Goal: Information Seeking & Learning: Learn about a topic

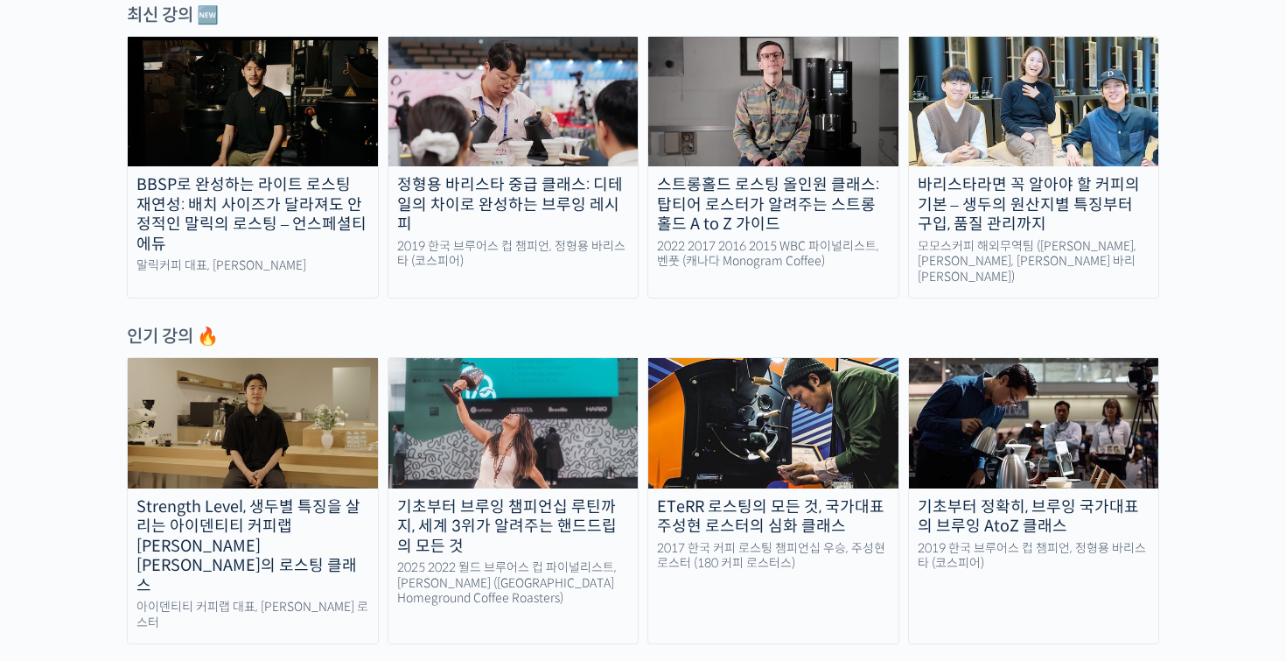
scroll to position [641, 0]
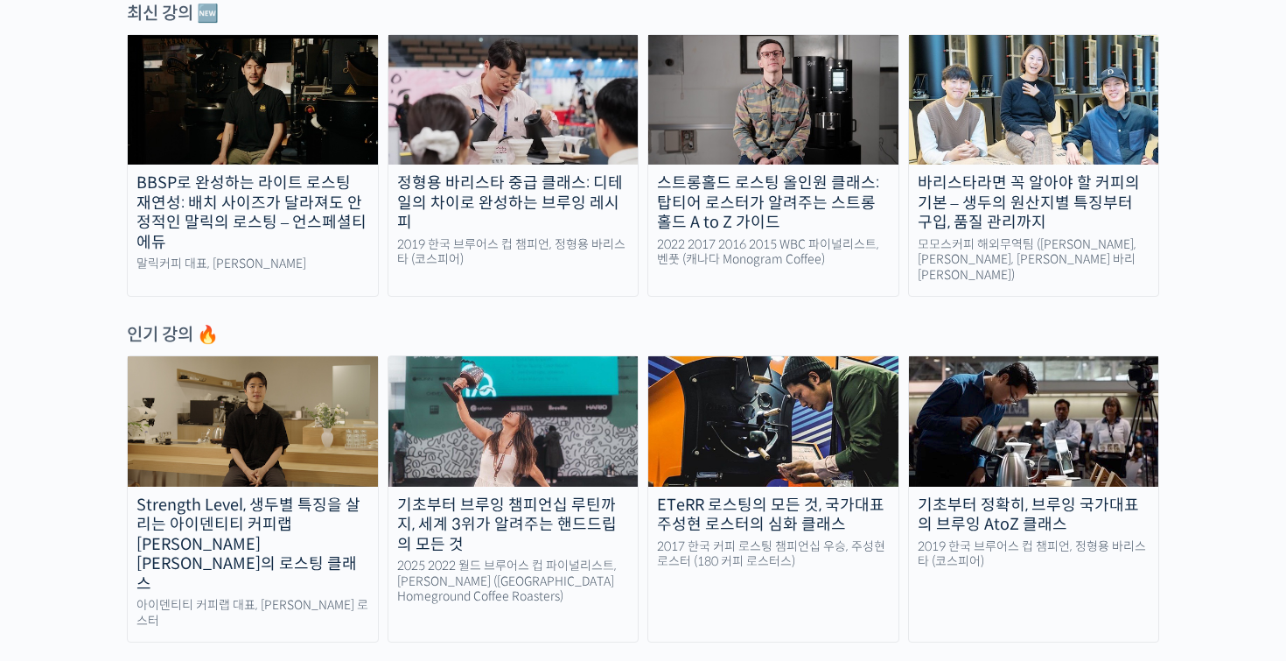
click at [1019, 137] on img at bounding box center [1034, 100] width 250 height 130
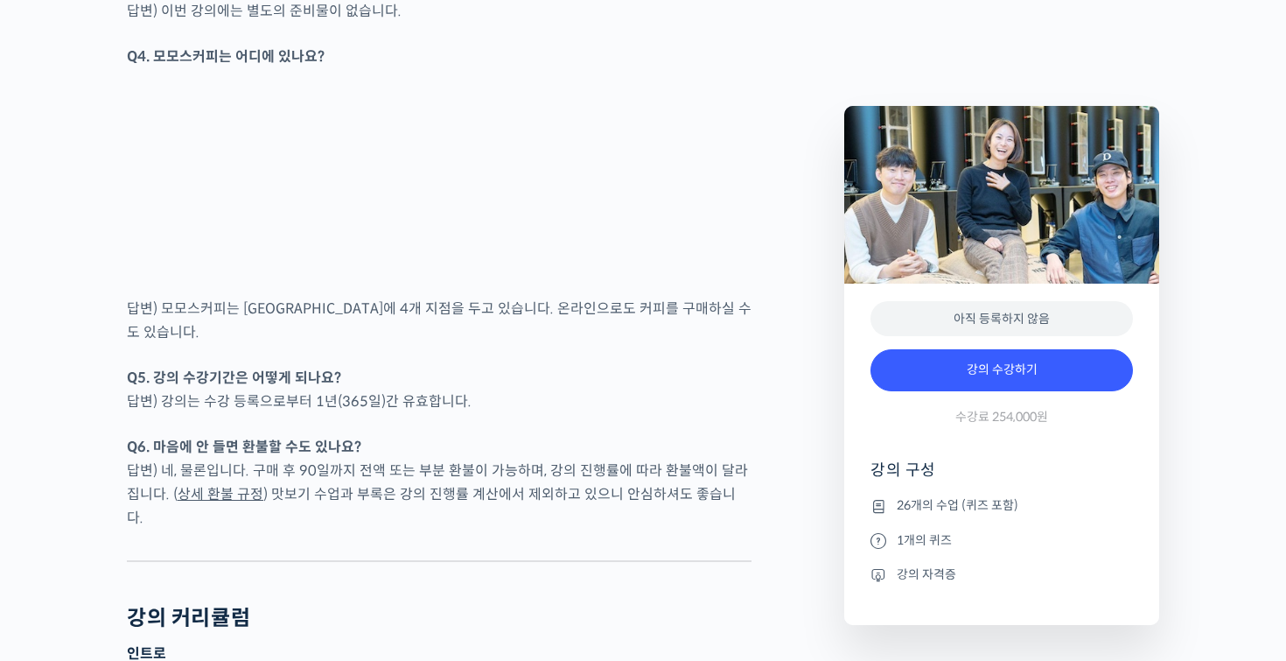
scroll to position [7975, 0]
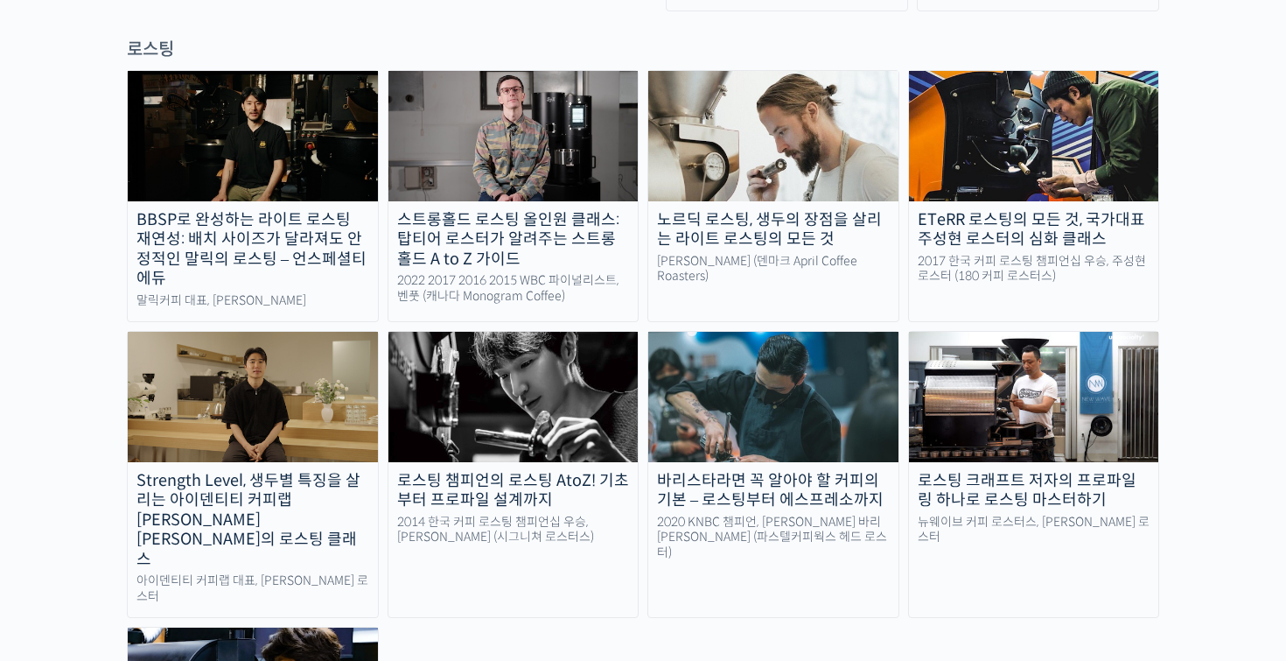
scroll to position [1606, 0]
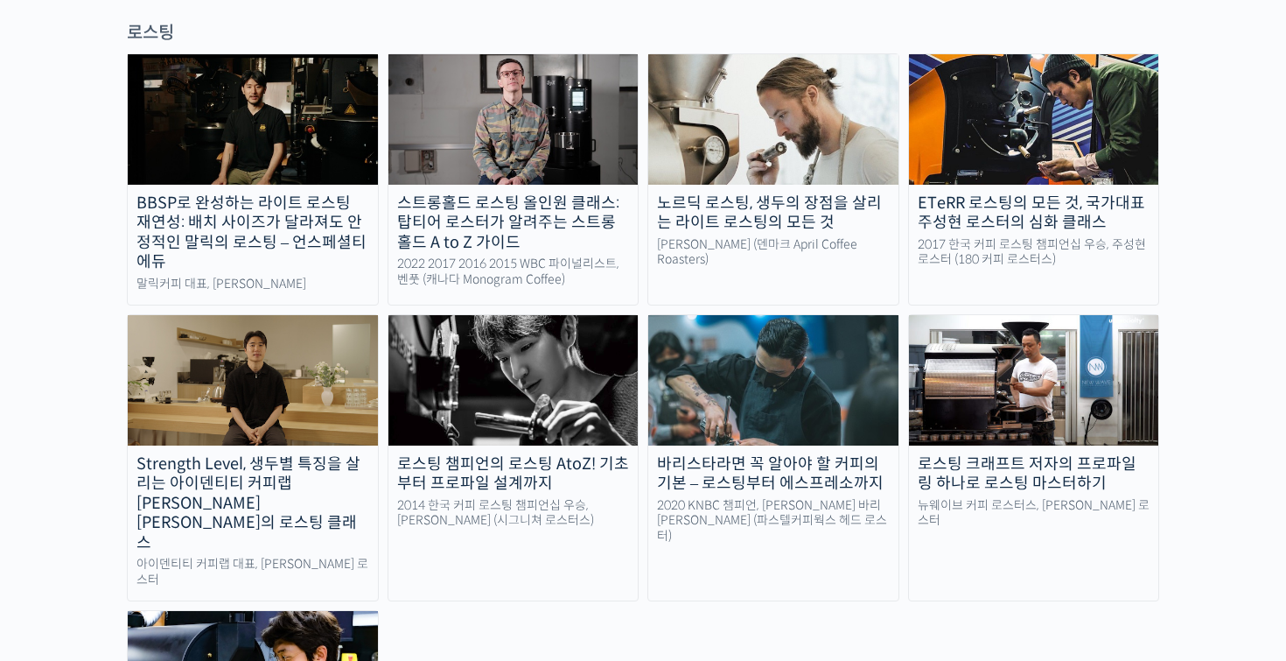
click at [709, 321] on img at bounding box center [773, 380] width 250 height 130
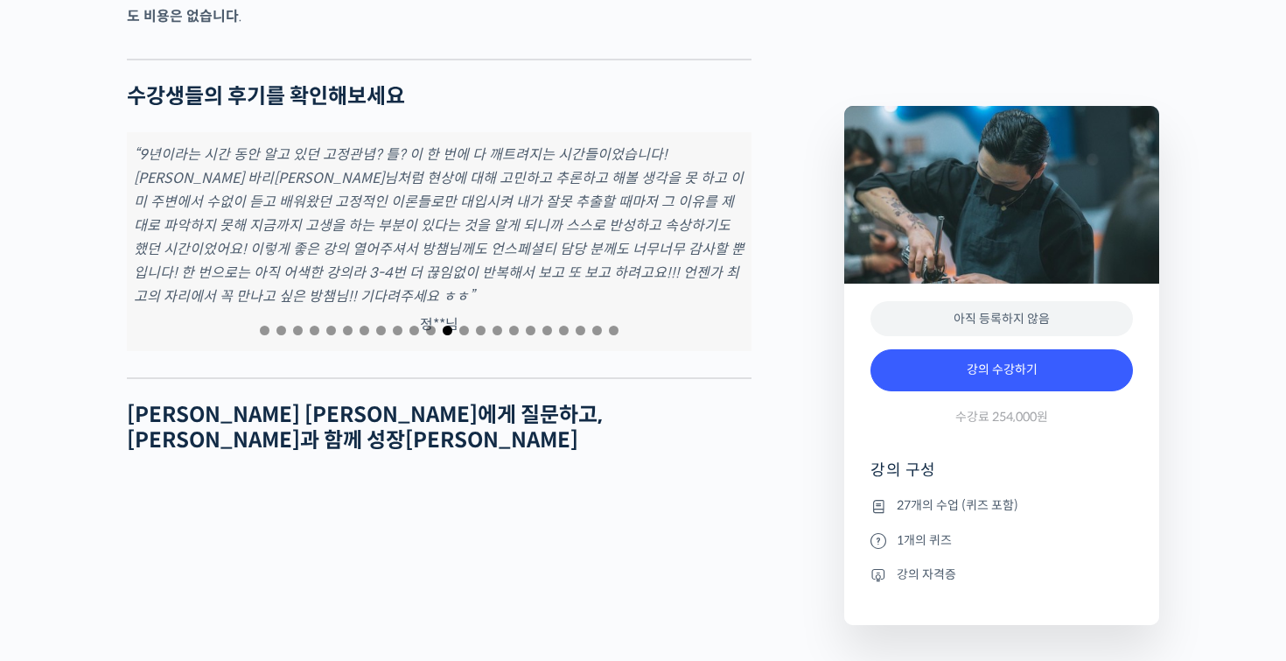
scroll to position [5881, 0]
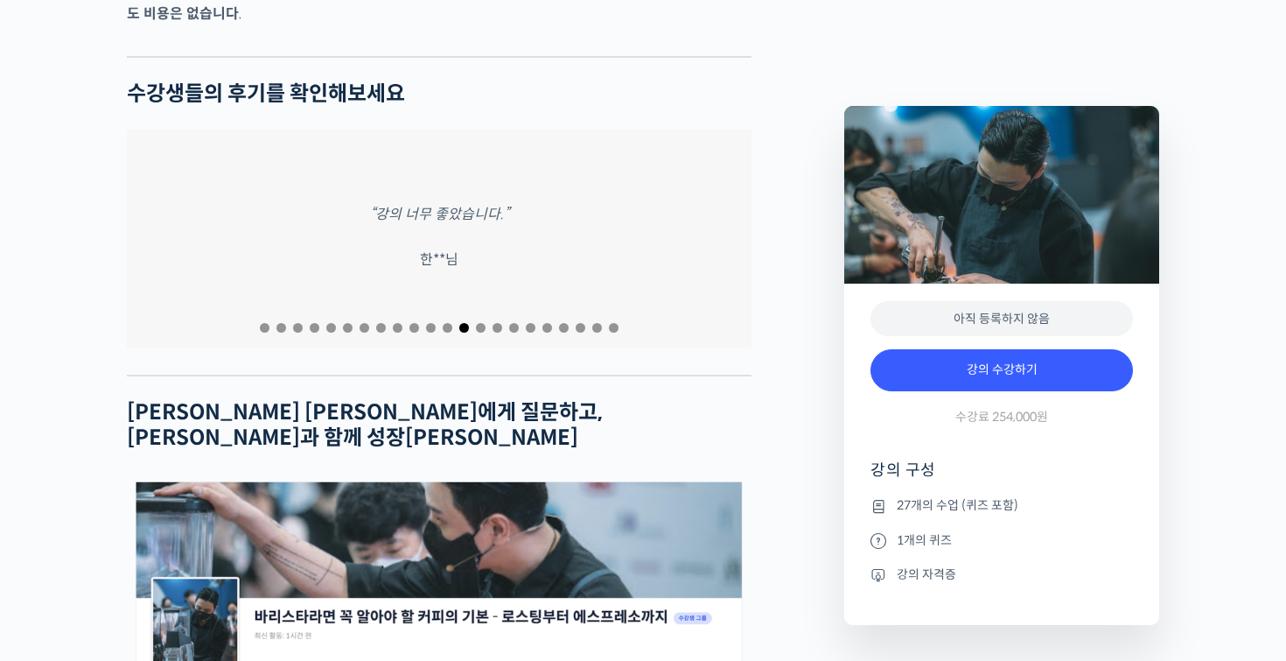
click at [265, 323] on span "Go to slide 1" at bounding box center [265, 328] width 10 height 10
click at [281, 323] on span "Go to slide 2" at bounding box center [282, 328] width 10 height 10
click at [297, 323] on span "Go to slide 3" at bounding box center [298, 328] width 10 height 10
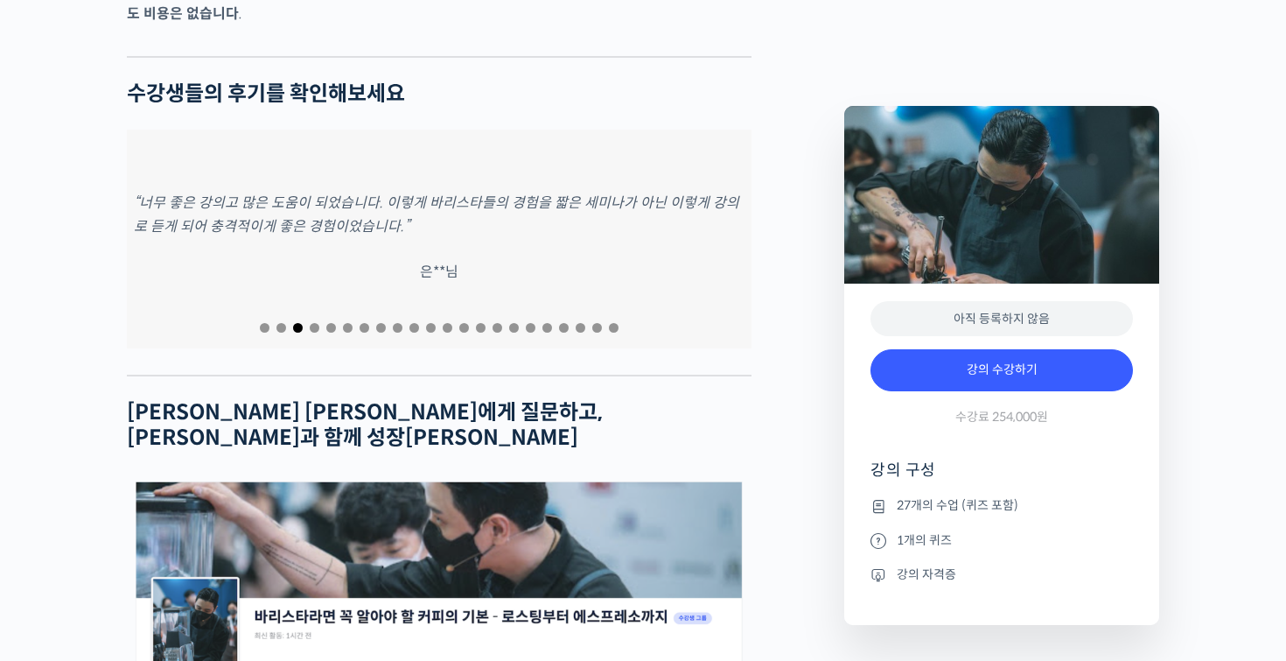
click at [312, 323] on span "Go to slide 4" at bounding box center [315, 328] width 10 height 10
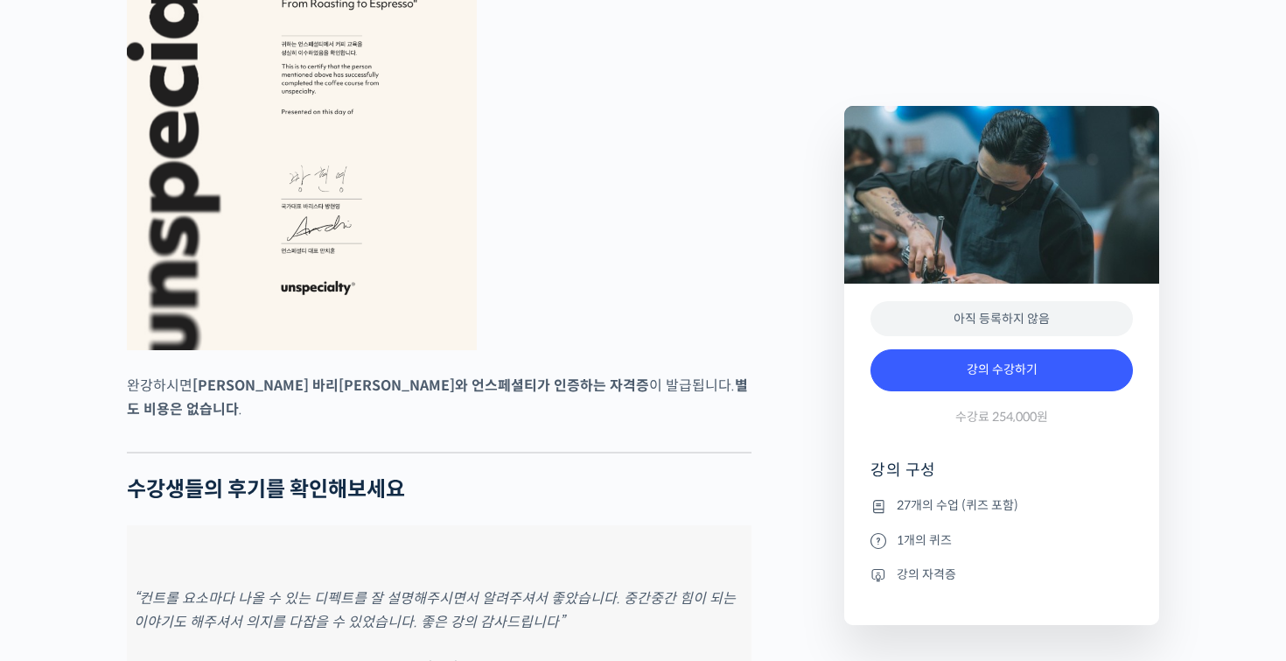
scroll to position [5324, 0]
